Goal: Navigation & Orientation: Find specific page/section

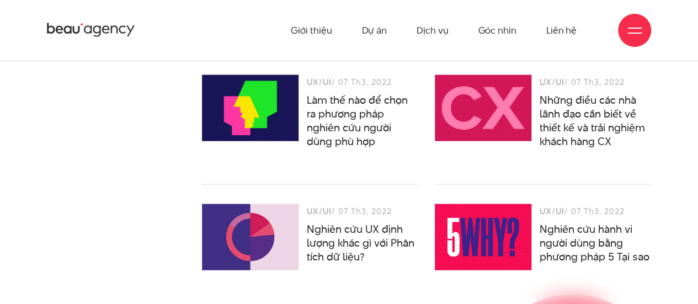
scroll to position [5148, 0]
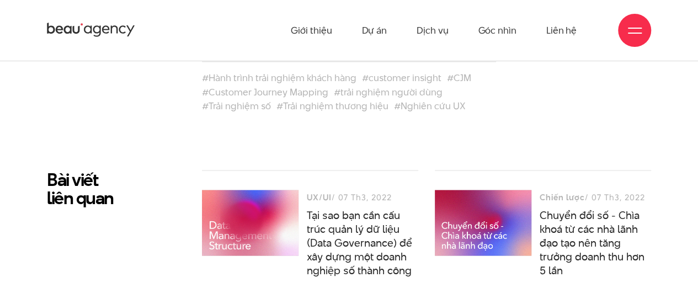
drag, startPoint x: 40, startPoint y: 31, endPoint x: 260, endPoint y: 2, distance: 222.1
click at [137, 33] on div "Giới thiệu Dự án Dịch vụ Góc nhìn Liên hệ" at bounding box center [349, 30] width 698 height 61
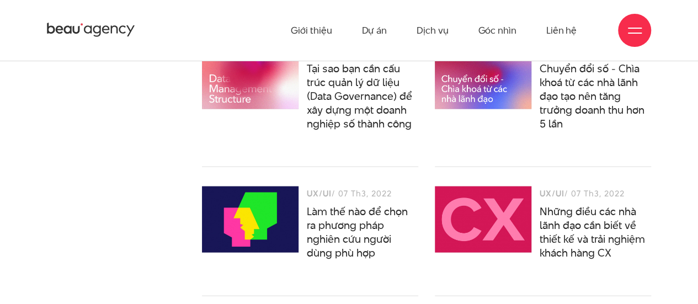
scroll to position [5019, 0]
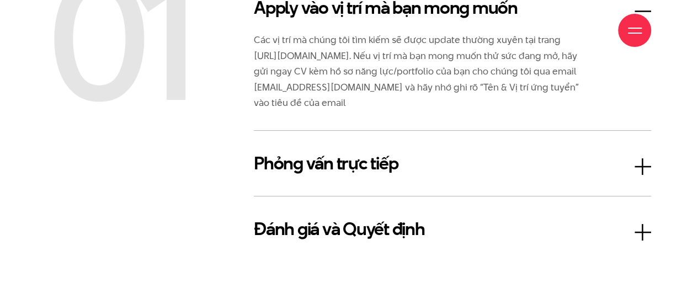
scroll to position [1930, 0]
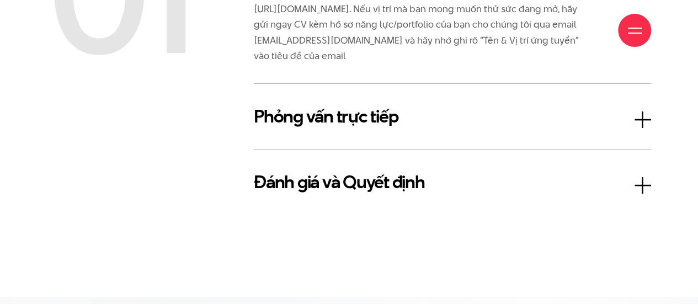
click at [340, 116] on h3 "Phỏng vấn trực tiếp" at bounding box center [452, 116] width 397 height 26
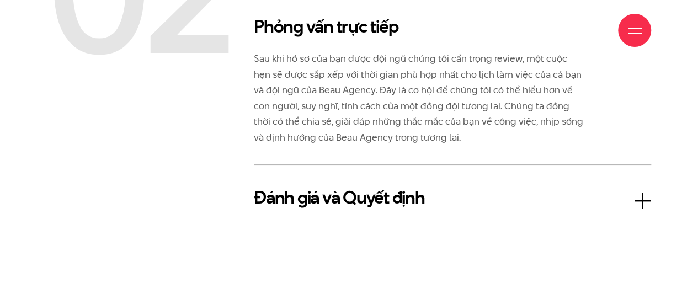
click at [373, 202] on h3 "Đánh giá và Quyết định" at bounding box center [452, 197] width 397 height 26
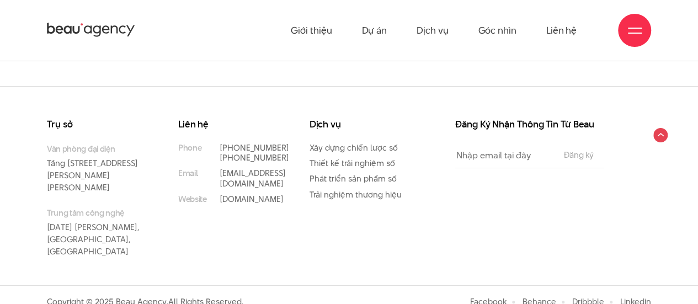
scroll to position [2667, 0]
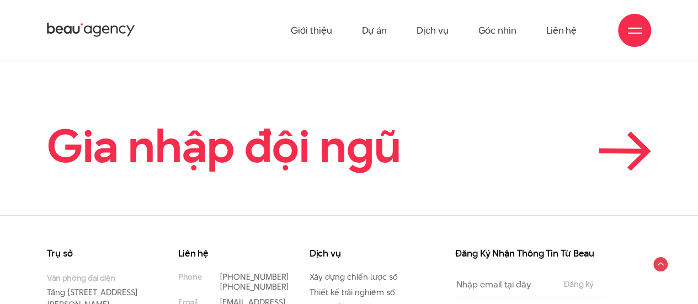
click at [336, 140] on h2 "Gia nhập đội ngũ" at bounding box center [224, 146] width 354 height 50
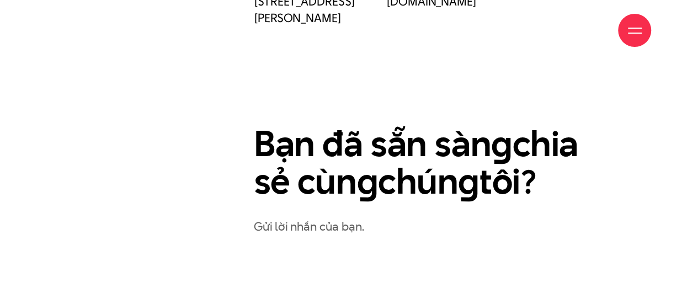
scroll to position [515, 0]
